Goal: Find specific page/section: Find specific page/section

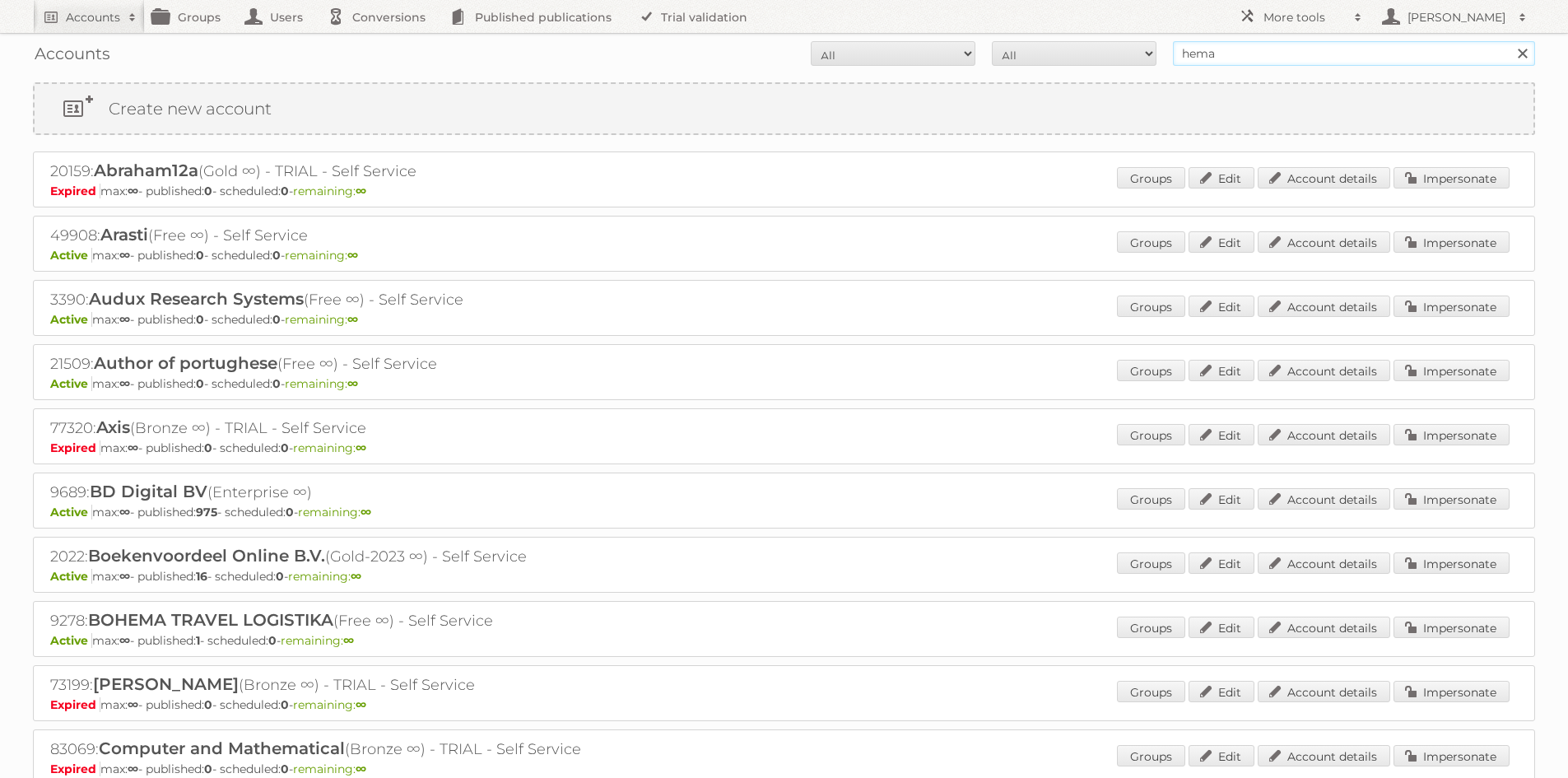
click at [1215, 59] on input "hema" at bounding box center [1354, 53] width 362 height 24
type input "growth hub"
click at [1509, 41] on input "Search" at bounding box center [1521, 53] width 24 height 24
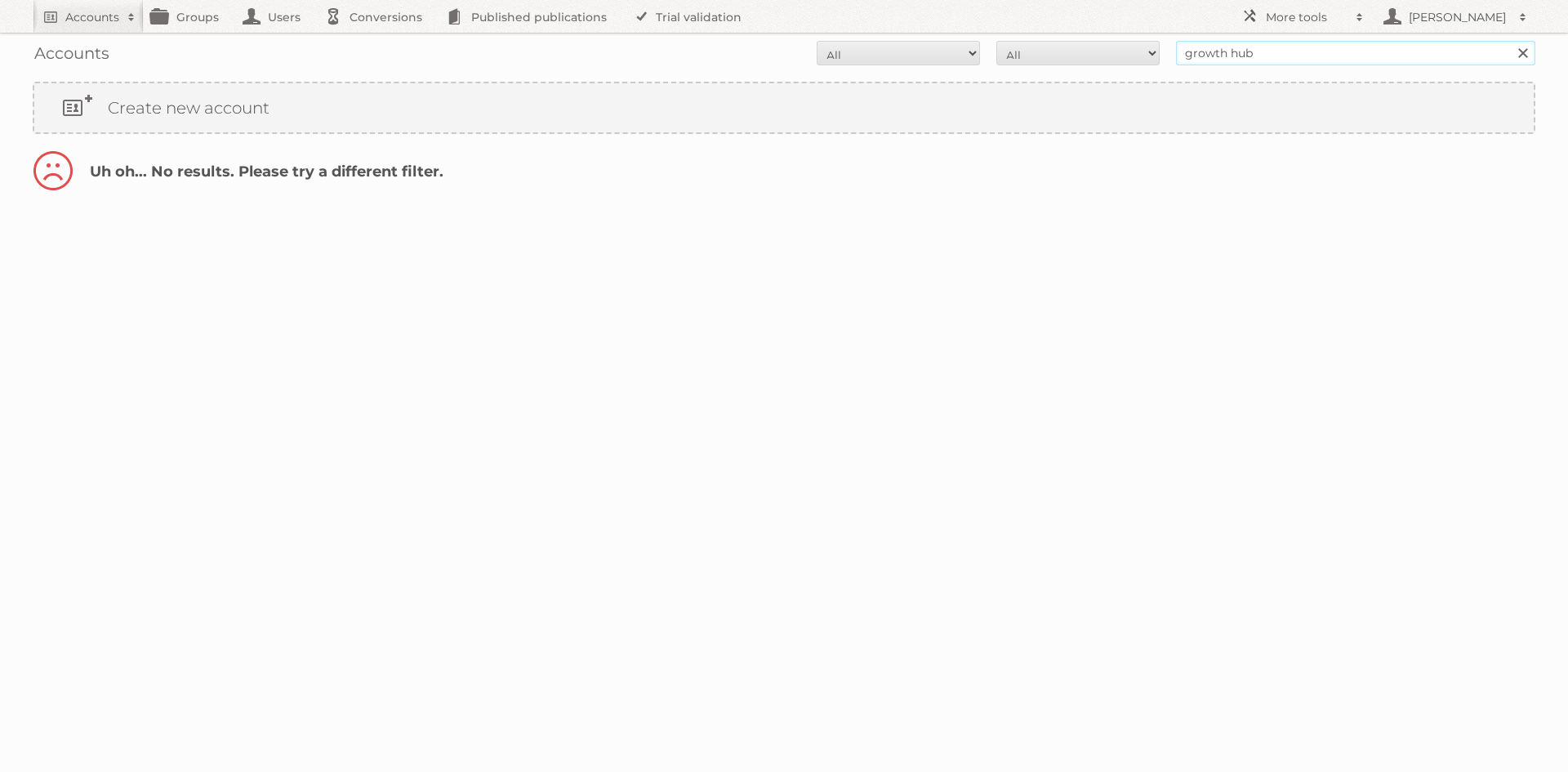
click at [1220, 48] on input "growth hub" at bounding box center [1355, 53] width 359 height 24
click at [1219, 48] on input "growth hub" at bounding box center [1355, 53] width 359 height 24
click at [722, 46] on form "All Active Expired Pending All Paid Trials Self service Search" at bounding box center [784, 53] width 1503 height 24
click at [849, 4] on nav "Accounts Search Advanced Search Create new account Groups Users Conversions Pub…" at bounding box center [784, 16] width 1503 height 33
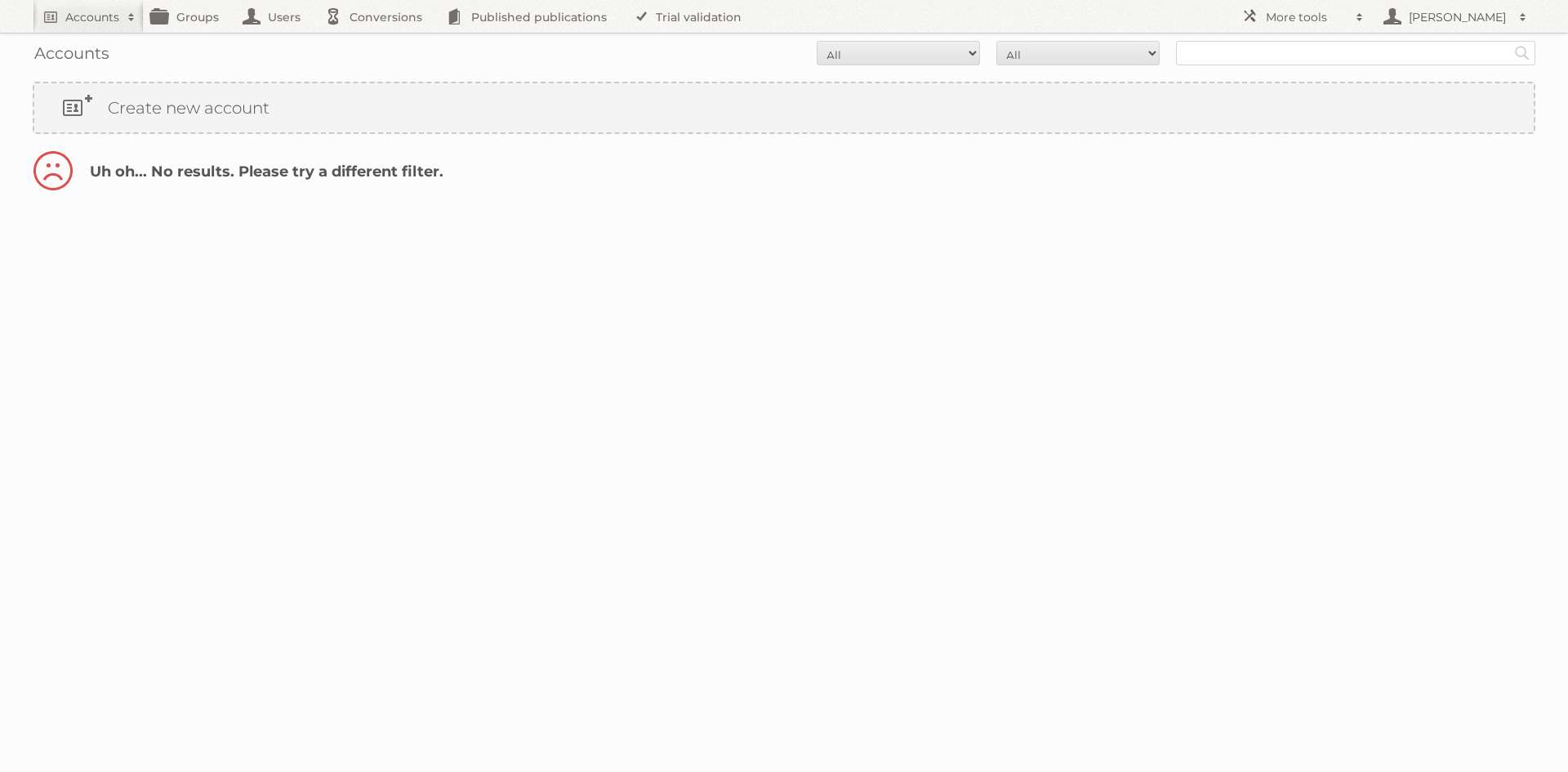
click at [541, 58] on form "All Active Expired Pending All Paid Trials Self service Search" at bounding box center [784, 53] width 1503 height 24
